Goal: Complete application form: Complete application form

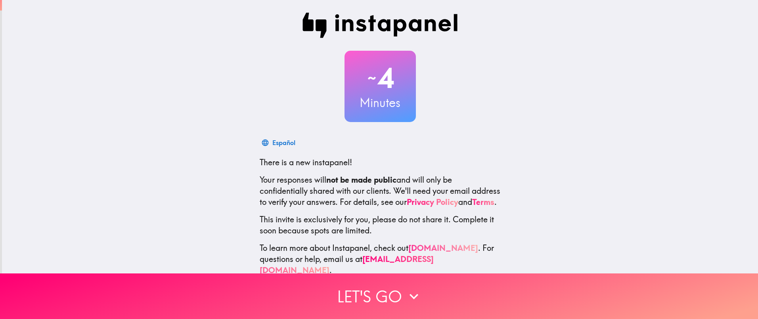
scroll to position [21, 0]
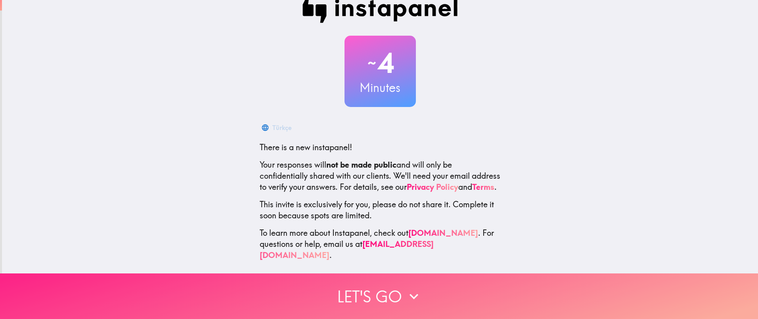
click at [405, 288] on icon "button" at bounding box center [413, 296] width 17 height 17
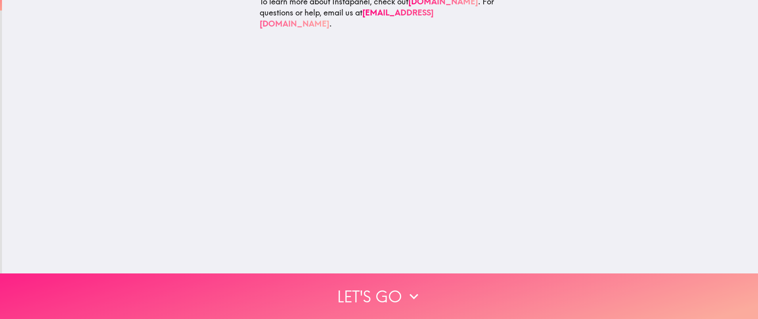
scroll to position [0, 0]
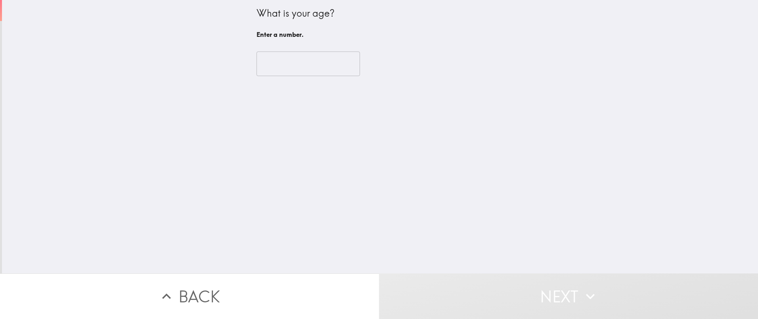
click at [301, 65] on input "number" at bounding box center [309, 64] width 104 height 25
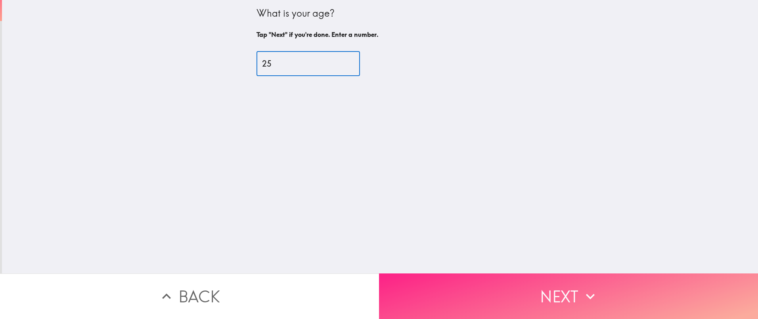
type input "25"
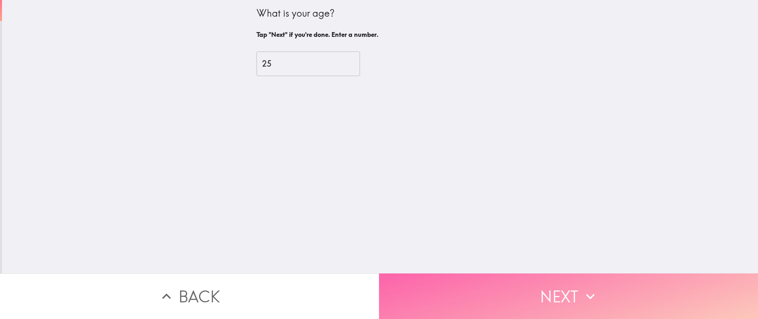
click at [534, 290] on button "Next" at bounding box center [568, 297] width 379 height 46
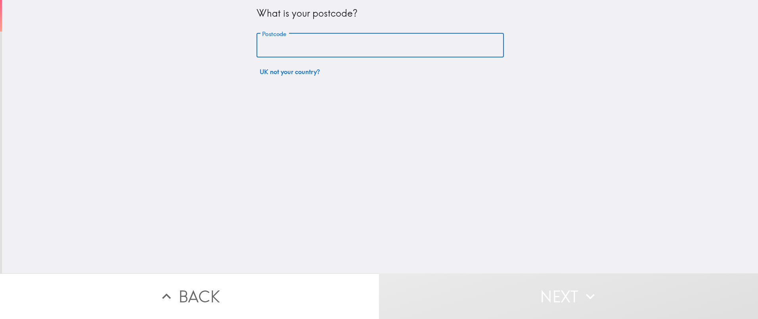
click at [305, 42] on input "Postcode" at bounding box center [380, 45] width 247 height 25
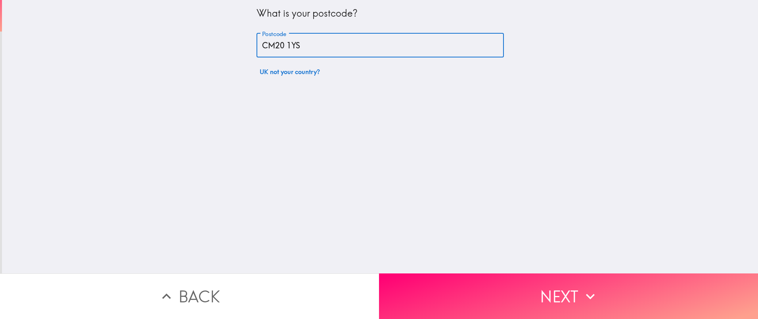
type input "CM20 1YS"
click at [149, 168] on div "What is your postcode? Postcode CM20 1YS Postcode UK not your country?" at bounding box center [380, 137] width 756 height 274
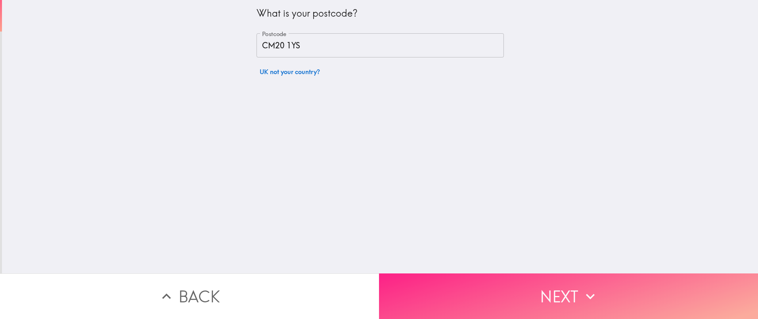
click at [557, 285] on button "Next" at bounding box center [568, 297] width 379 height 46
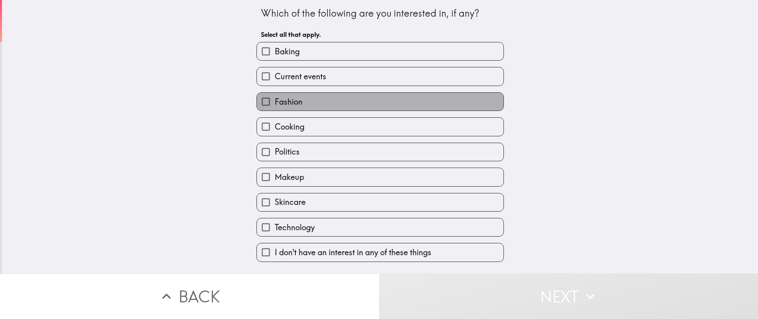
click at [330, 103] on label "Fashion" at bounding box center [380, 102] width 247 height 18
click at [275, 103] on input "Fashion" at bounding box center [266, 102] width 18 height 18
checkbox input "true"
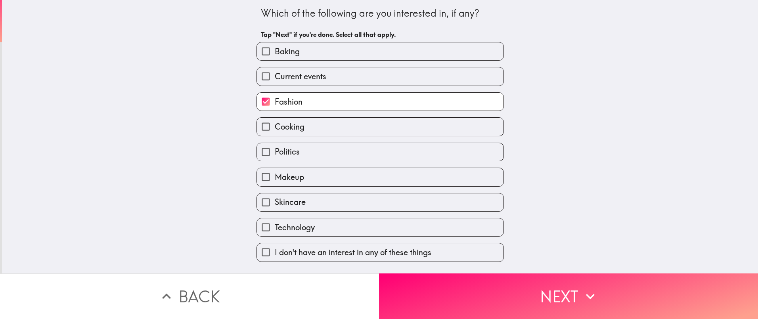
click at [322, 131] on label "Cooking" at bounding box center [380, 127] width 247 height 18
click at [275, 131] on input "Cooking" at bounding box center [266, 127] width 18 height 18
checkbox input "true"
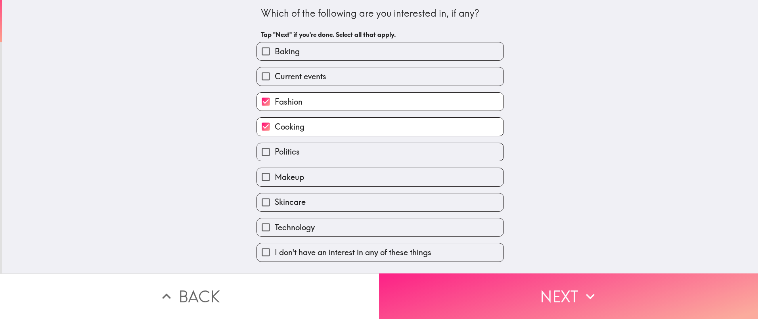
click at [524, 297] on button "Next" at bounding box center [568, 297] width 379 height 46
